Goal: Information Seeking & Learning: Learn about a topic

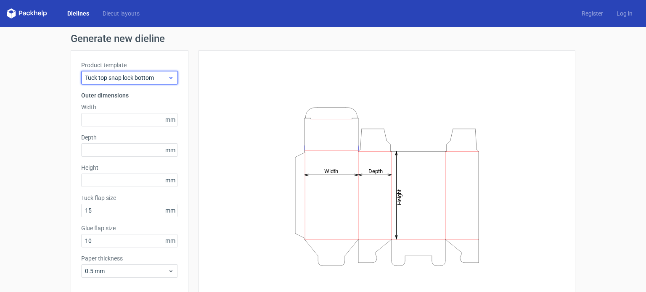
click at [123, 81] on span "Tuck top snap lock bottom" at bounding box center [126, 78] width 83 height 8
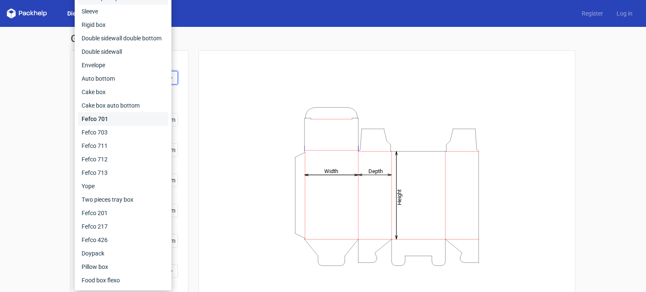
click at [107, 117] on div "Fefco 701" at bounding box center [123, 118] width 90 height 13
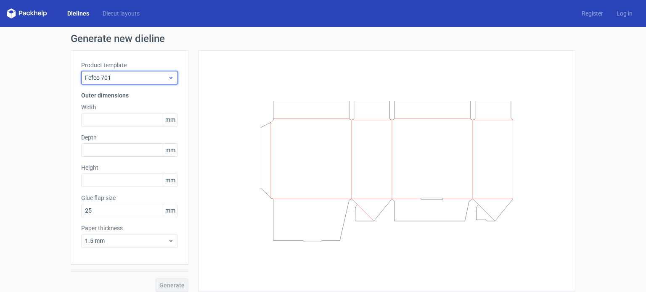
click at [143, 78] on span "Fefco 701" at bounding box center [126, 78] width 83 height 8
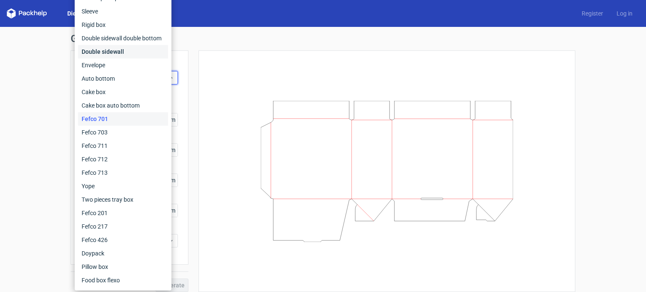
click at [123, 52] on div "Double sidewall" at bounding box center [123, 51] width 90 height 13
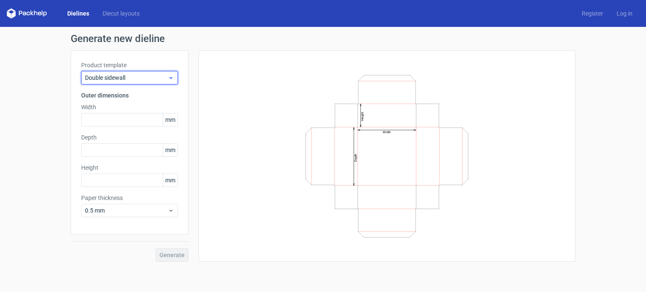
click at [119, 79] on span "Double sidewall" at bounding box center [126, 78] width 83 height 8
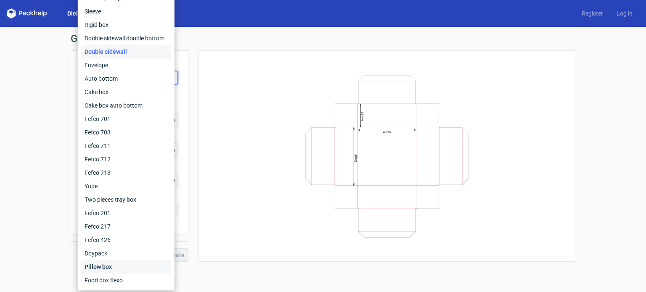
click at [121, 267] on div "Pillow box" at bounding box center [126, 266] width 90 height 13
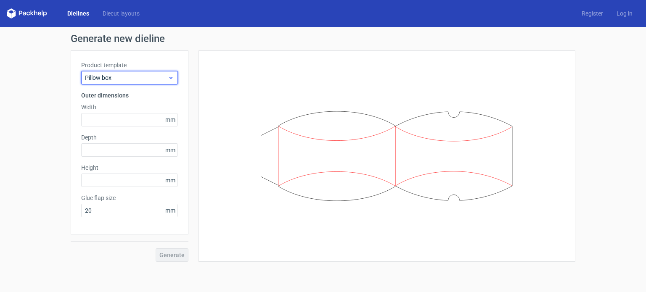
click at [128, 77] on span "Pillow box" at bounding box center [126, 78] width 83 height 8
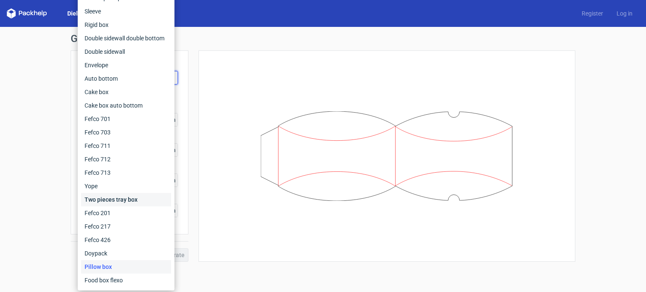
click at [139, 200] on div "Two pieces tray box" at bounding box center [126, 199] width 90 height 13
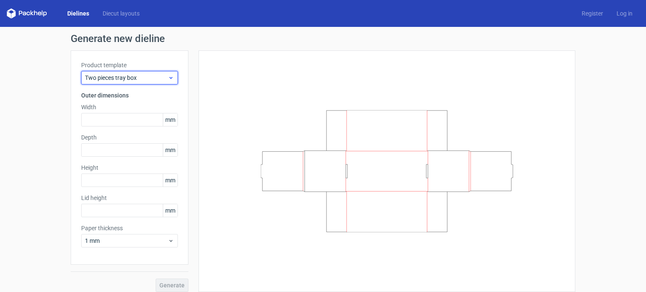
click at [120, 79] on span "Two pieces tray box" at bounding box center [126, 78] width 83 height 8
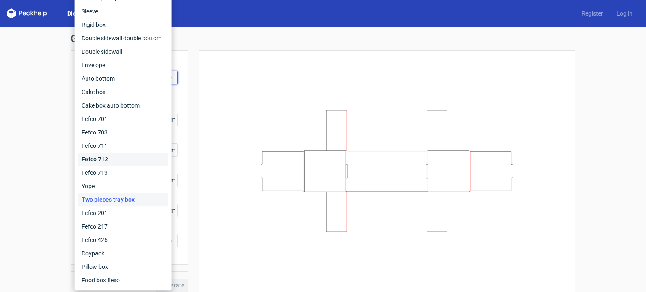
click at [114, 154] on div "Fefco 712" at bounding box center [123, 159] width 90 height 13
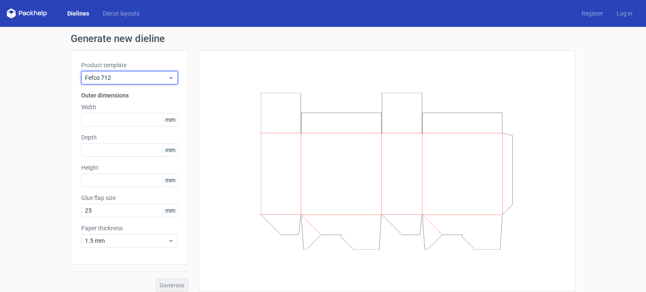
click at [111, 82] on span "Fefco 712" at bounding box center [126, 78] width 83 height 8
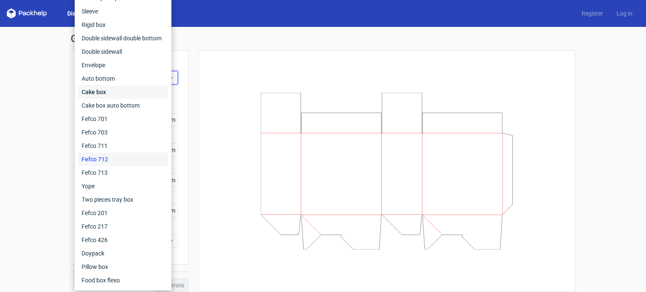
click at [101, 91] on div "Cake box" at bounding box center [123, 91] width 90 height 13
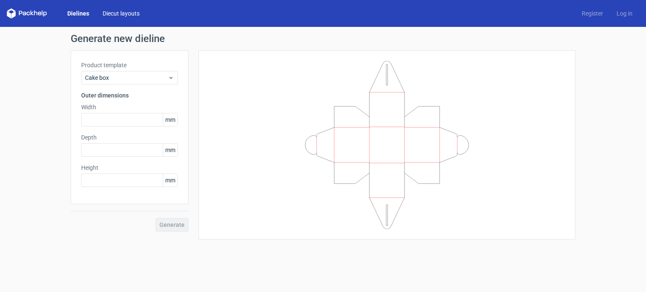
click at [133, 15] on link "Diecut layouts" at bounding box center [121, 13] width 50 height 8
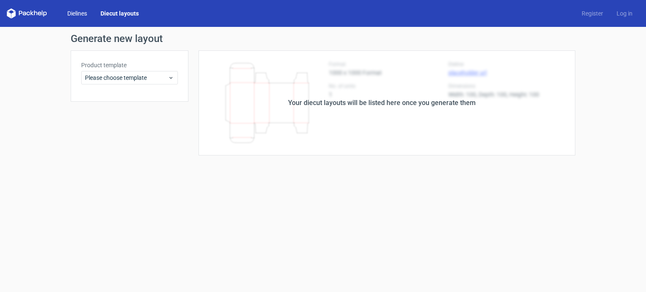
click at [75, 11] on link "Dielines" at bounding box center [77, 13] width 33 height 8
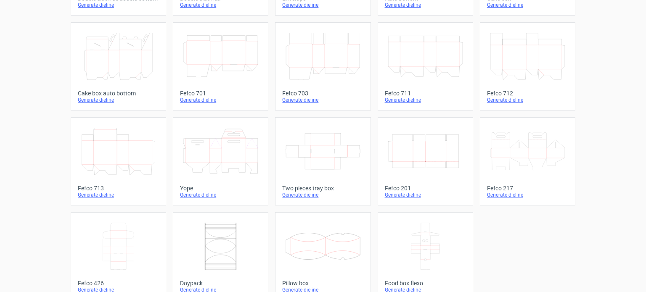
scroll to position [232, 0]
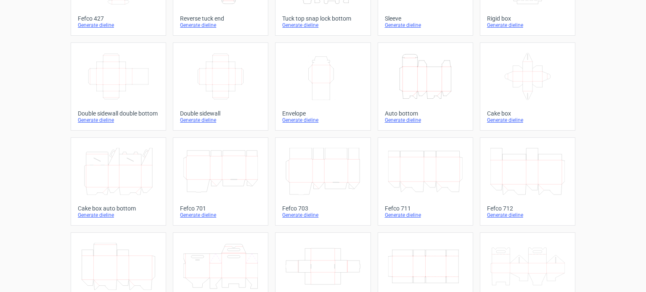
scroll to position [232, 0]
